Goal: Transaction & Acquisition: Obtain resource

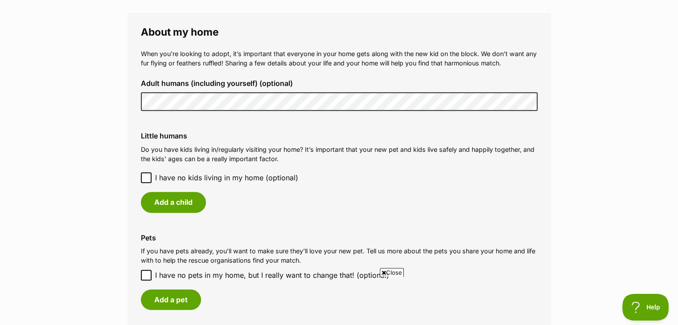
scroll to position [660, 0]
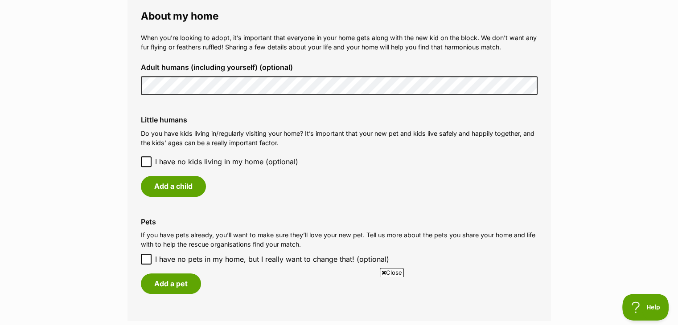
click at [148, 162] on icon at bounding box center [146, 162] width 6 height 6
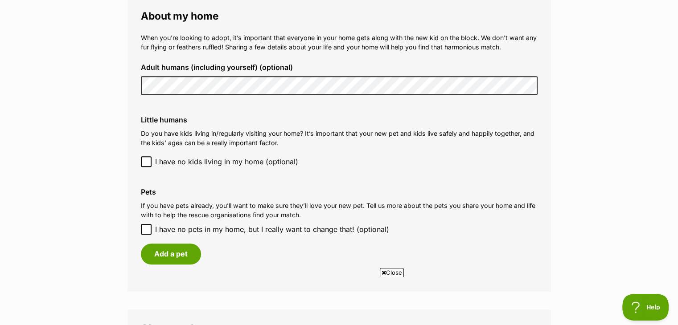
click at [145, 229] on icon at bounding box center [146, 229] width 6 height 6
click at [145, 229] on input "I have no pets in my home, but I really want to change that! (optional)" at bounding box center [146, 229] width 11 height 11
checkbox input "true"
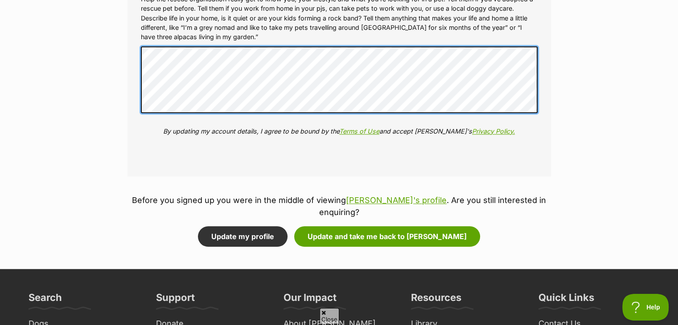
scroll to position [0, 0]
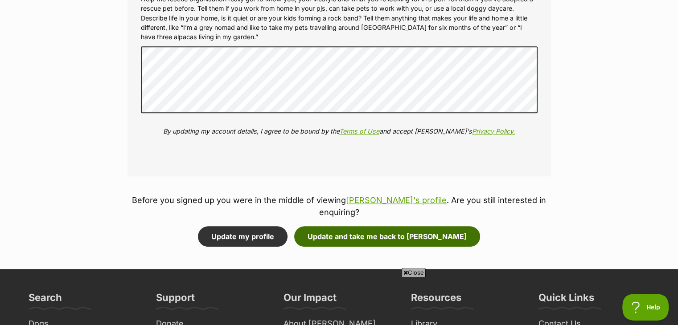
click at [374, 226] on button "Update and take me back to Toto" at bounding box center [387, 236] width 186 height 21
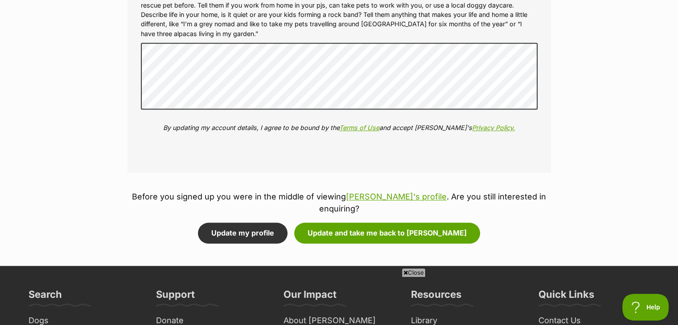
scroll to position [1021, 0]
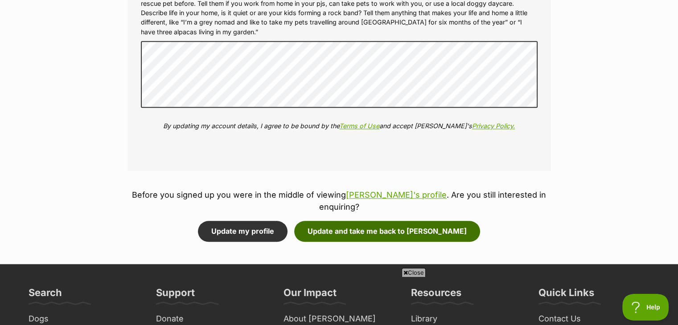
click at [375, 221] on button "Update and take me back to [PERSON_NAME]" at bounding box center [387, 231] width 186 height 21
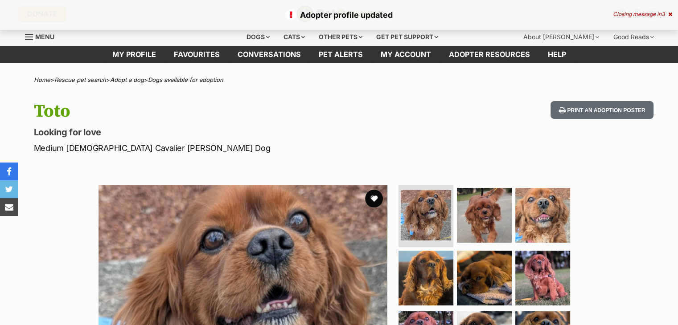
scroll to position [65, 0]
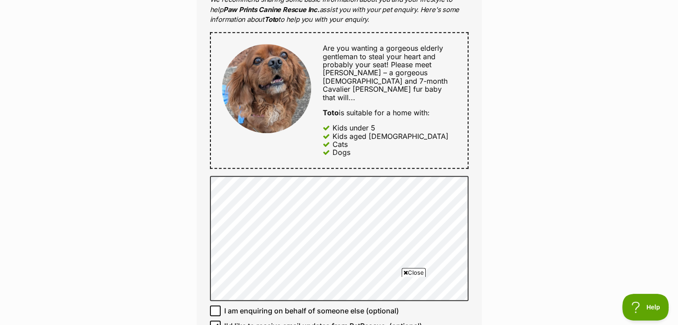
scroll to position [475, 0]
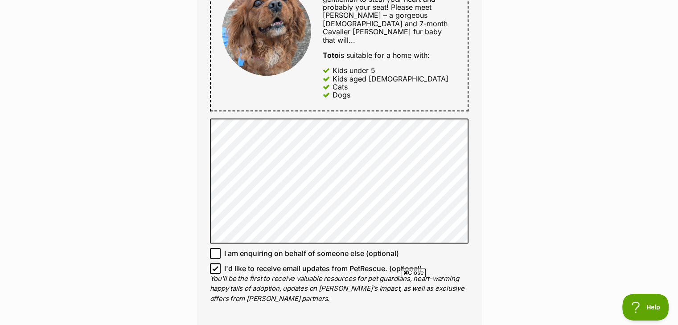
drag, startPoint x: 0, startPoint y: 0, endPoint x: 684, endPoint y: 116, distance: 694.0
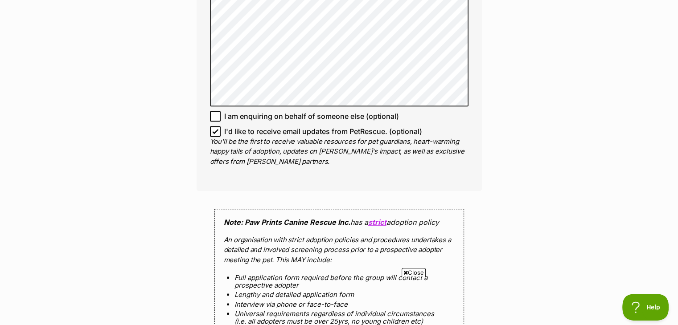
scroll to position [614, 0]
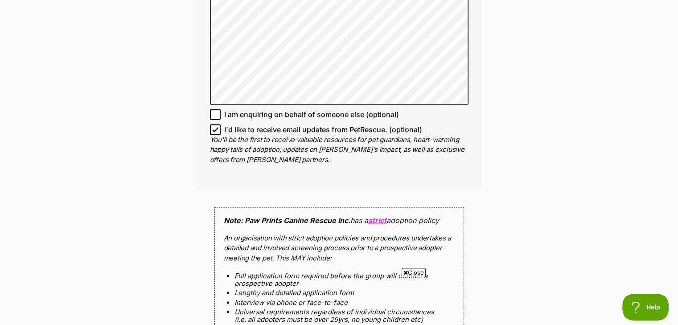
click at [216, 111] on icon at bounding box center [215, 114] width 6 height 6
click at [216, 109] on input "I am enquiring on behalf of someone else (optional)" at bounding box center [215, 114] width 11 height 11
checkbox input "true"
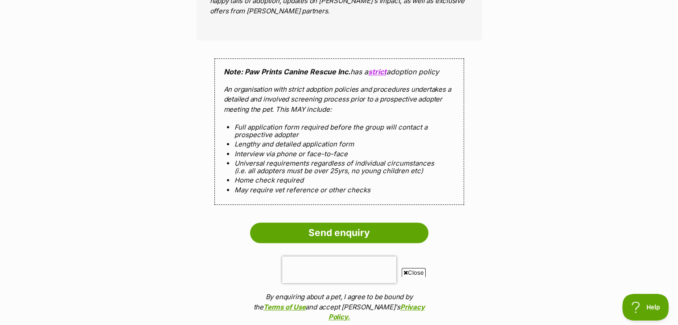
scroll to position [767, 0]
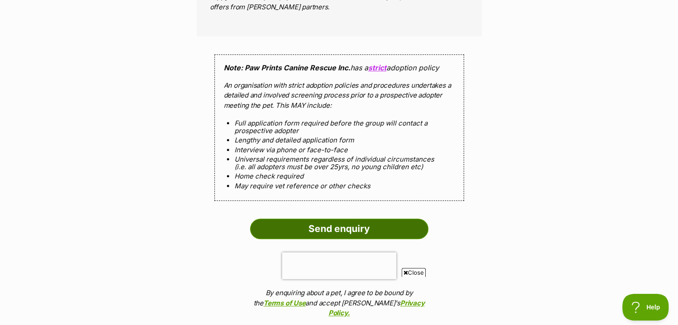
click at [308, 222] on input "Send enquiry" at bounding box center [339, 229] width 178 height 21
